Goal: Transaction & Acquisition: Purchase product/service

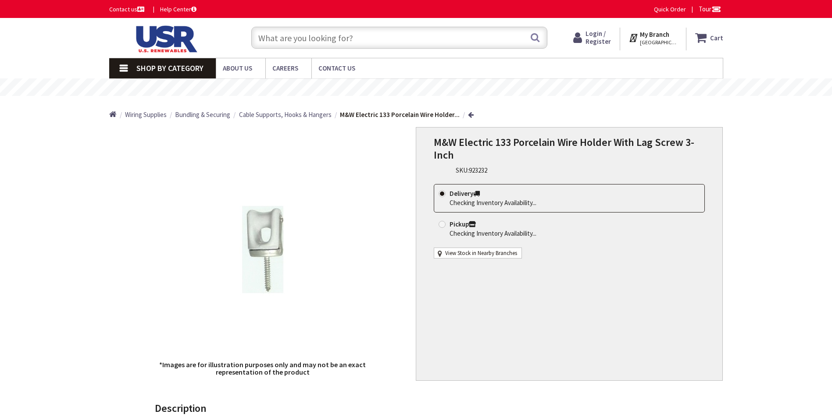
type input "[GEOGRAPHIC_DATA], [STREET_ADDRESS][PERSON_NAME]"
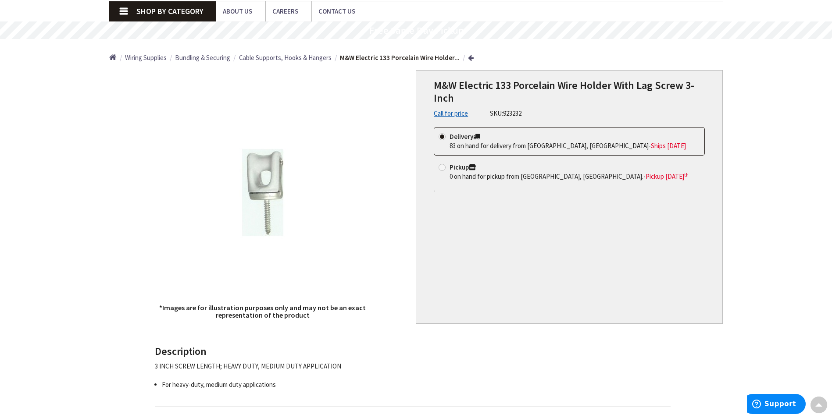
scroll to position [44, 0]
